Goal: Transaction & Acquisition: Purchase product/service

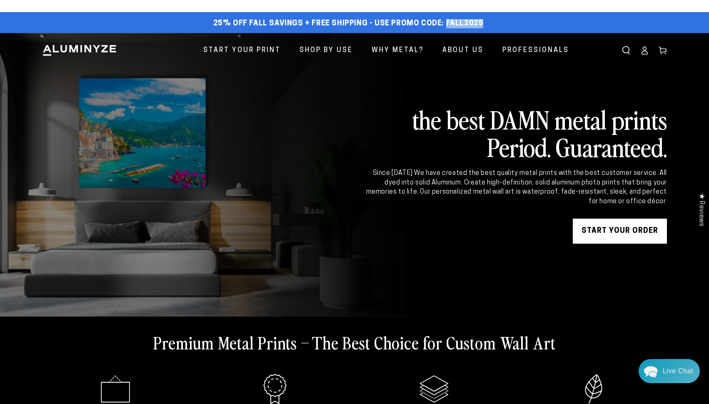
drag, startPoint x: 477, startPoint y: 20, endPoint x: 443, endPoint y: 24, distance: 33.9
click at [443, 24] on span "25% off FALL Savings + Free Shipping - Use Promo Code: FALL2025" at bounding box center [348, 23] width 270 height 9
copy span "FALL2025"
click at [626, 232] on link "START YOUR Order" at bounding box center [619, 231] width 94 height 25
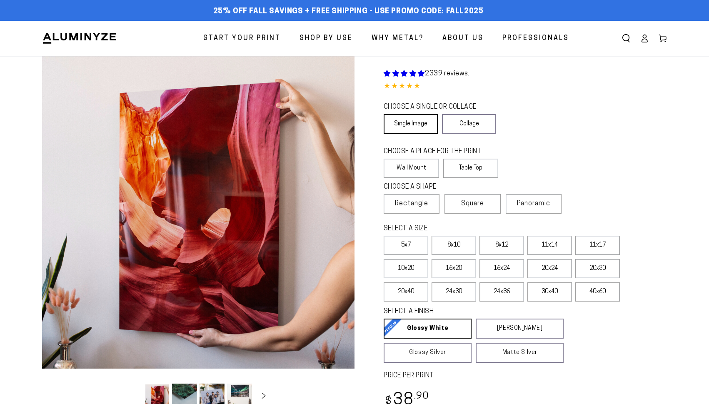
select select "**********"
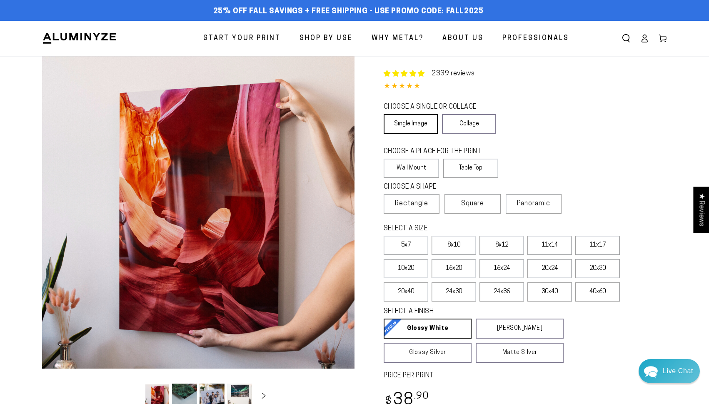
click at [414, 123] on link "Single Image" at bounding box center [410, 124] width 54 height 20
click at [415, 122] on link "Single Image" at bounding box center [410, 124] width 54 height 20
click at [400, 121] on link "Single Image" at bounding box center [410, 124] width 54 height 20
click at [411, 124] on link "Single Image" at bounding box center [410, 124] width 54 height 20
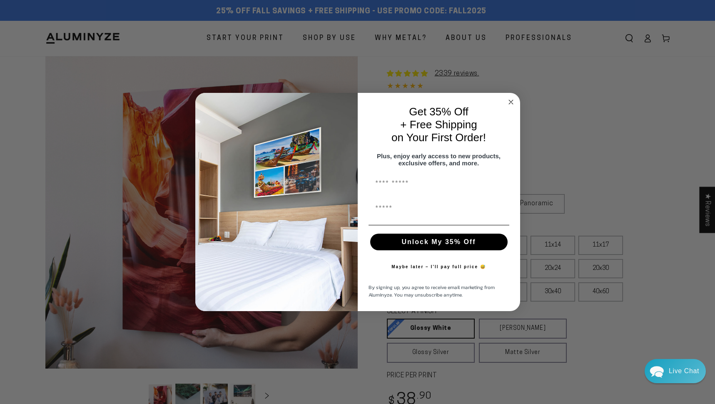
click at [510, 97] on circle "Close dialog" at bounding box center [511, 102] width 10 height 10
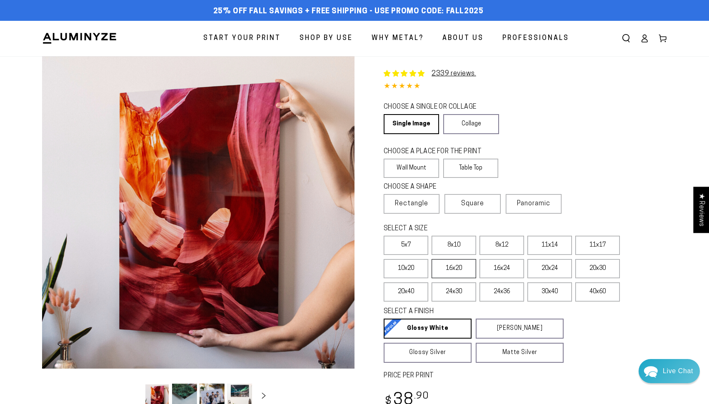
click at [455, 270] on label "16x20" at bounding box center [453, 268] width 45 height 19
click at [415, 270] on label "10x20" at bounding box center [405, 268] width 45 height 19
click at [542, 205] on span "Panoramic" at bounding box center [533, 203] width 33 height 7
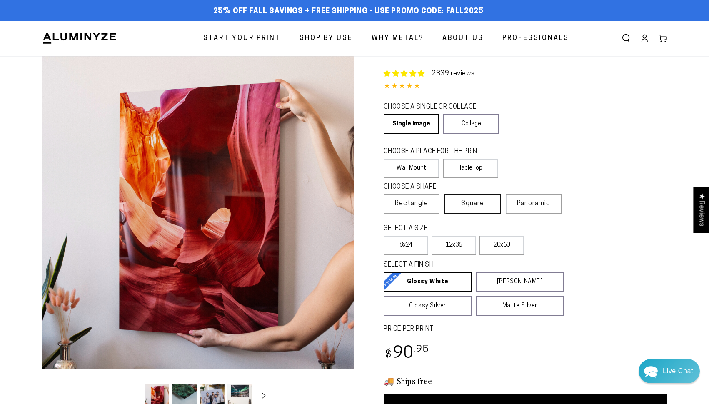
click at [490, 204] on label "Square" at bounding box center [472, 204] width 56 height 20
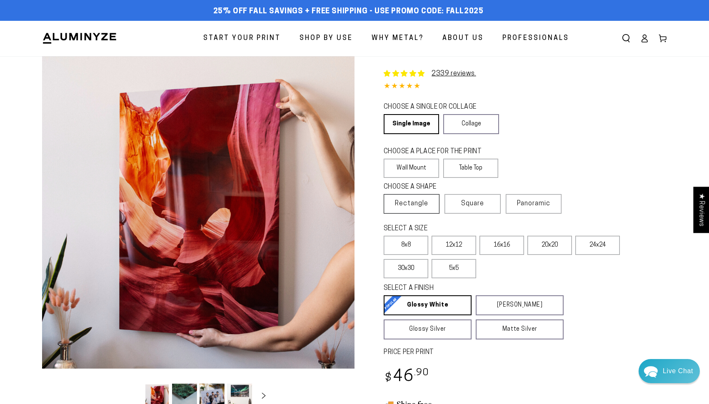
click at [434, 204] on label "Rectangle" at bounding box center [411, 204] width 56 height 20
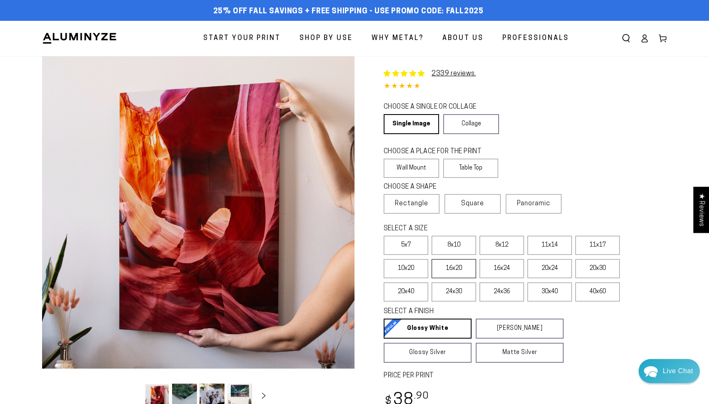
click at [463, 275] on label "16x20" at bounding box center [453, 268] width 45 height 19
click at [415, 276] on label "10x20" at bounding box center [405, 268] width 45 height 19
click at [593, 251] on label "11x17" at bounding box center [597, 245] width 45 height 19
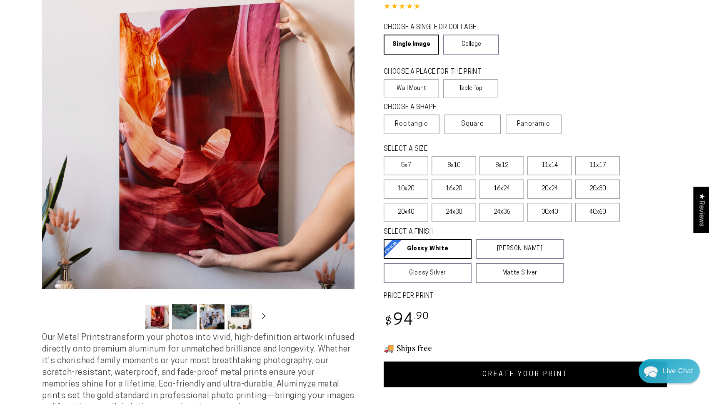
scroll to position [80, 0]
